Goal: Transaction & Acquisition: Purchase product/service

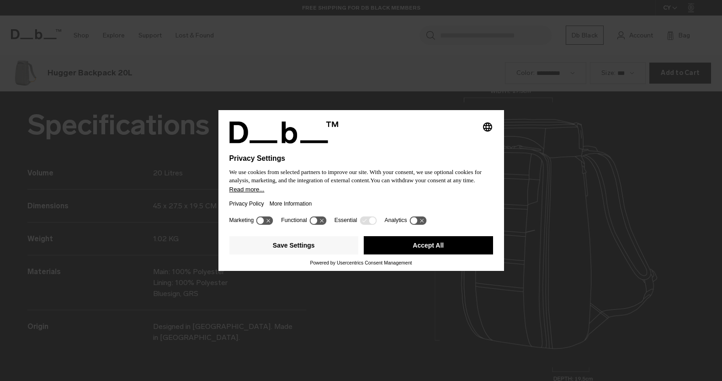
scroll to position [1143, 0]
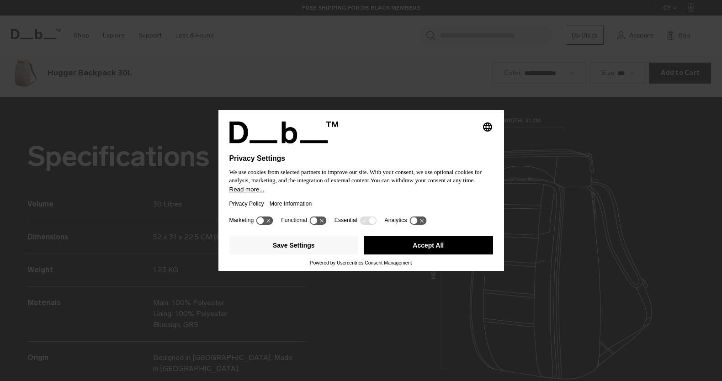
scroll to position [1143, 0]
